Goal: Transaction & Acquisition: Purchase product/service

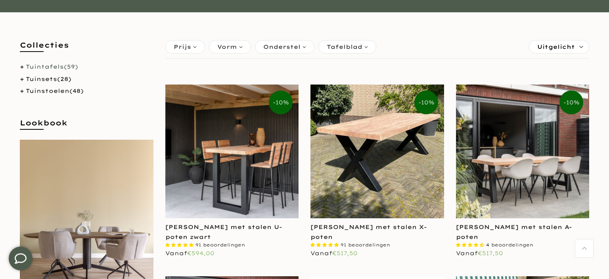
scroll to position [132, 0]
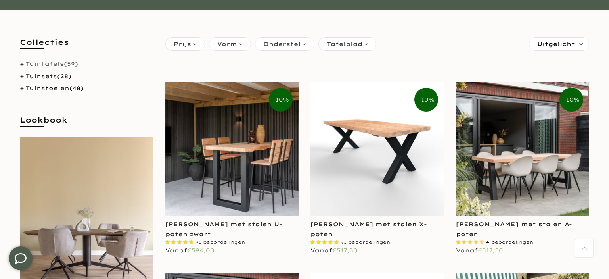
click at [365, 157] on img at bounding box center [377, 149] width 134 height 134
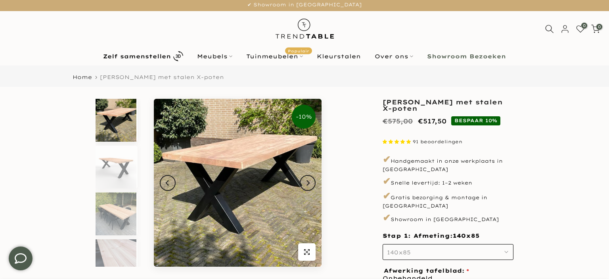
scroll to position [131, 0]
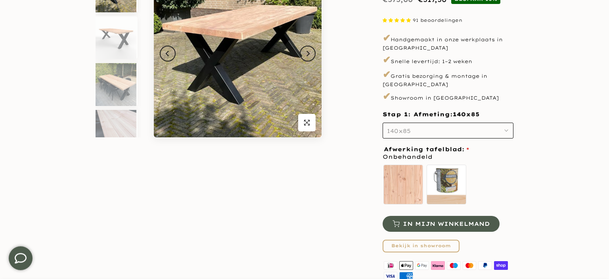
click at [506, 128] on icon "button" at bounding box center [506, 130] width 4 height 4
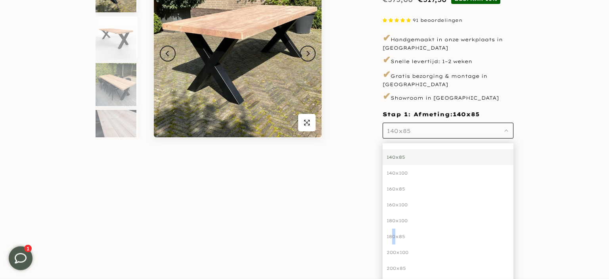
click at [394, 229] on div "180x85" at bounding box center [448, 236] width 131 height 16
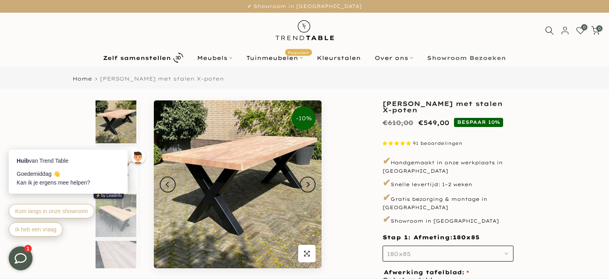
click at [427, 143] on span "91 beoordelingen" at bounding box center [438, 143] width 50 height 6
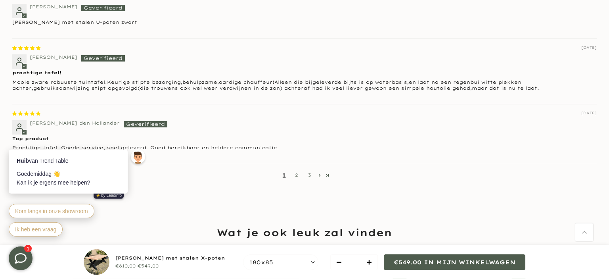
scroll to position [1241, 0]
